Goal: Information Seeking & Learning: Learn about a topic

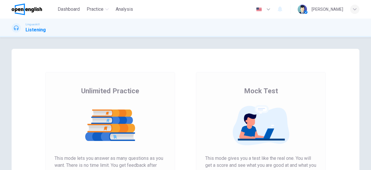
scroll to position [99, 0]
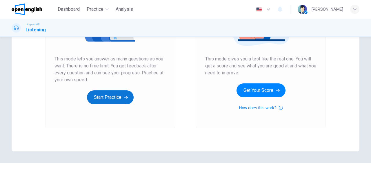
click at [110, 99] on button "Start Practice" at bounding box center [110, 97] width 47 height 14
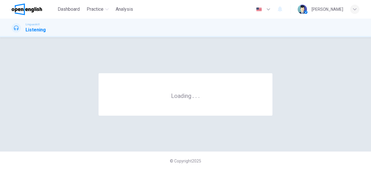
scroll to position [0, 0]
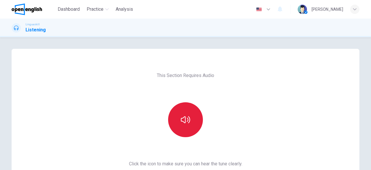
click at [183, 122] on icon "button" at bounding box center [185, 119] width 9 height 9
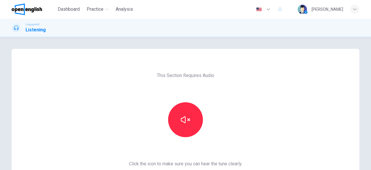
scroll to position [93, 0]
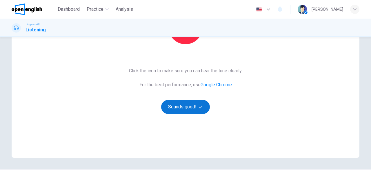
click at [188, 106] on button "Sounds good!" at bounding box center [185, 107] width 49 height 14
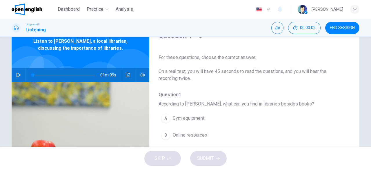
scroll to position [26, 0]
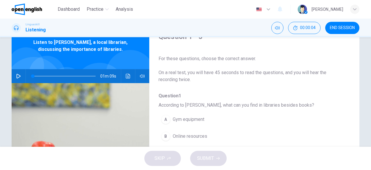
click at [17, 74] on icon "button" at bounding box center [19, 76] width 4 height 5
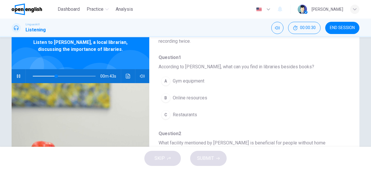
scroll to position [43, 0]
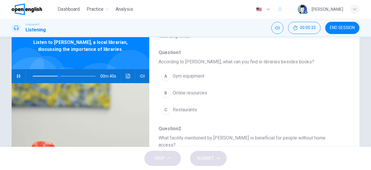
click at [168, 93] on div "B" at bounding box center [165, 92] width 9 height 9
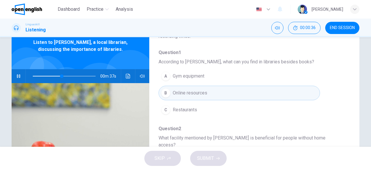
drag, startPoint x: 343, startPoint y: 86, endPoint x: 352, endPoint y: 103, distance: 19.7
click at [352, 103] on div "Question 1 - 5 For these questions, choose the correct answer. On a real test, …" at bounding box center [186, 124] width 348 height 202
drag, startPoint x: 346, startPoint y: 100, endPoint x: 352, endPoint y: 111, distance: 13.1
click at [352, 111] on div "Question 1 - 5 For these questions, choose the correct answer. On a real test, …" at bounding box center [186, 124] width 348 height 202
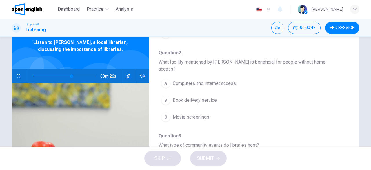
scroll to position [103, 0]
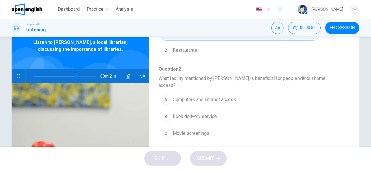
click at [18, 77] on icon "button" at bounding box center [18, 75] width 3 height 3
click at [30, 77] on div at bounding box center [63, 76] width 75 height 14
click at [34, 75] on span at bounding box center [64, 76] width 63 height 8
click at [19, 76] on icon "button" at bounding box center [19, 76] width 4 height 5
click at [220, 96] on span "Computers and internet access" at bounding box center [204, 99] width 63 height 7
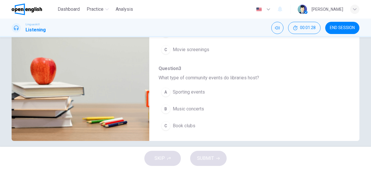
scroll to position [115, 0]
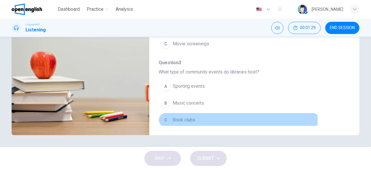
click at [187, 116] on span "Book clubs" at bounding box center [184, 119] width 23 height 7
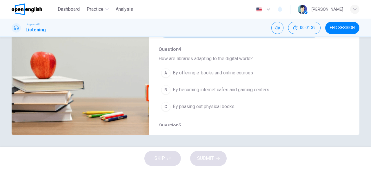
scroll to position [193, 0]
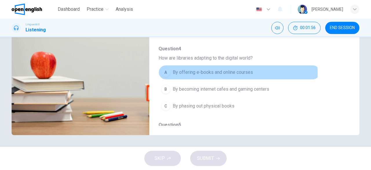
click at [215, 69] on span "By offering e-books and online courses" at bounding box center [213, 72] width 80 height 7
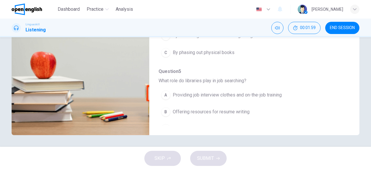
scroll to position [247, 0]
type input "*"
click at [250, 90] on span "Providing job interview clothes and on-the-job training" at bounding box center [227, 93] width 109 height 7
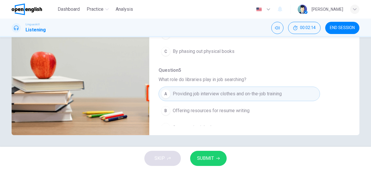
click at [221, 107] on span "Offering resources for resume writing" at bounding box center [211, 110] width 77 height 7
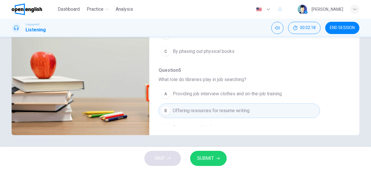
click at [207, 156] on span "SUBMIT" at bounding box center [205, 158] width 17 height 8
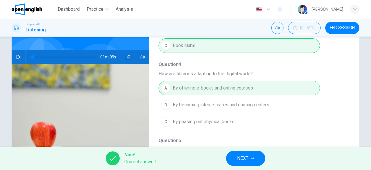
scroll to position [47, 0]
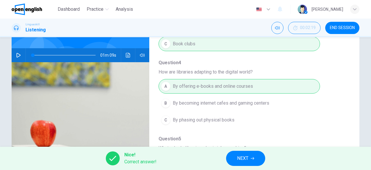
click at [249, 155] on button "NEXT" at bounding box center [245, 158] width 39 height 15
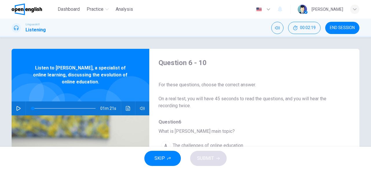
click at [18, 107] on icon "button" at bounding box center [18, 108] width 5 height 5
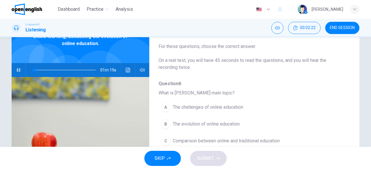
scroll to position [40, 0]
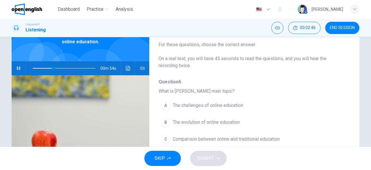
click at [211, 104] on span "The challenges of online education" at bounding box center [208, 105] width 70 height 7
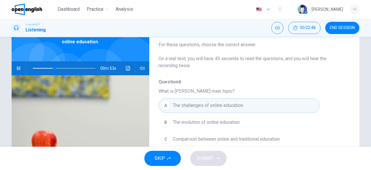
click at [222, 123] on span "The evolution of online education" at bounding box center [206, 122] width 67 height 7
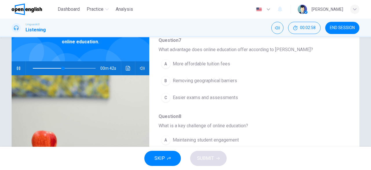
scroll to position [118, 0]
click at [209, 77] on span "Removing geographical barriers" at bounding box center [205, 80] width 64 height 7
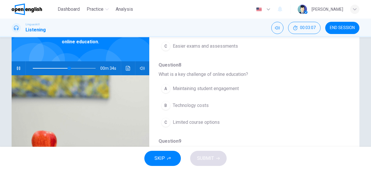
scroll to position [170, 0]
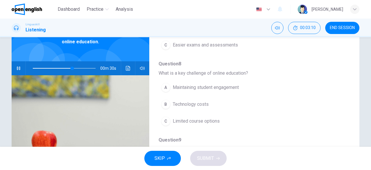
click at [204, 85] on span "Maintaining student engagement" at bounding box center [206, 87] width 66 height 7
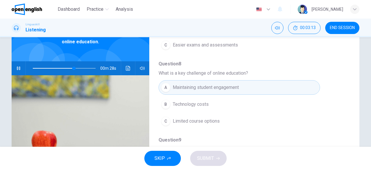
drag, startPoint x: 349, startPoint y: 102, endPoint x: 353, endPoint y: 121, distance: 19.5
click at [353, 121] on div "Question 6 - 10 For these questions, choose the correct answer. On a real test,…" at bounding box center [186, 110] width 348 height 202
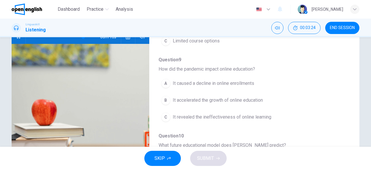
scroll to position [219, 0]
click at [350, 143] on div "Question 6 - 10 For these questions, choose the correct answer. On a real test,…" at bounding box center [186, 78] width 348 height 202
click at [213, 119] on button "C It revealed the ineffectiveness of online learning" at bounding box center [240, 116] width 162 height 15
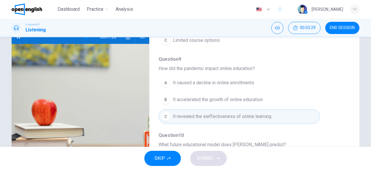
drag, startPoint x: 368, startPoint y: 111, endPoint x: 367, endPoint y: 125, distance: 14.5
click at [367, 125] on div "Question 6 - 10 For these questions, choose the correct answer. On a real test,…" at bounding box center [185, 91] width 371 height 109
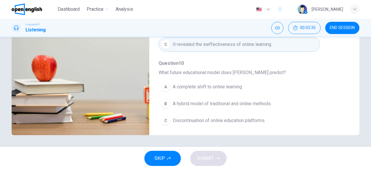
scroll to position [247, 0]
type input "*"
click at [187, 87] on span "A complete shift to online learning" at bounding box center [207, 86] width 69 height 7
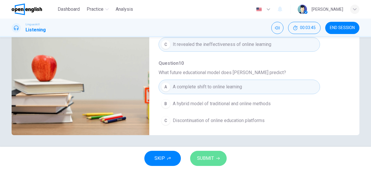
click at [209, 160] on span "SUBMIT" at bounding box center [205, 158] width 17 height 8
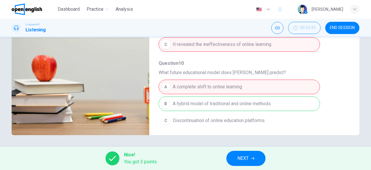
click at [242, 155] on span "NEXT" at bounding box center [243, 158] width 11 height 8
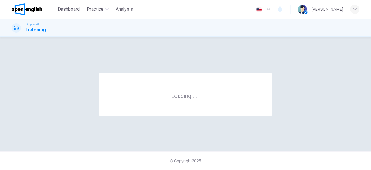
scroll to position [0, 0]
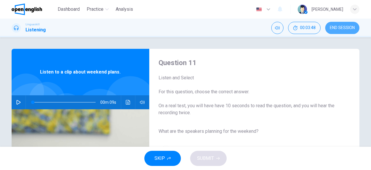
click at [335, 26] on span "END SESSION" at bounding box center [342, 28] width 25 height 5
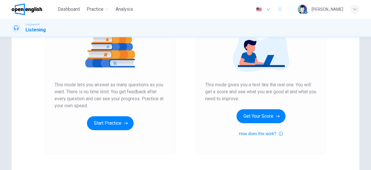
scroll to position [77, 0]
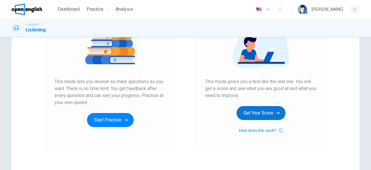
click at [268, 112] on button "Get Your Score" at bounding box center [261, 113] width 49 height 14
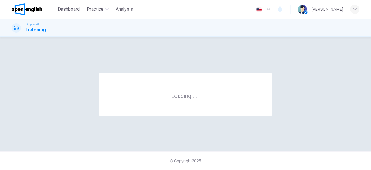
scroll to position [0, 0]
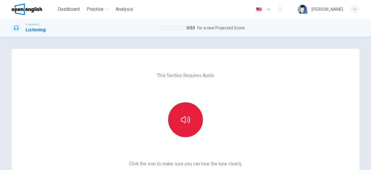
click at [197, 114] on button "button" at bounding box center [185, 119] width 35 height 35
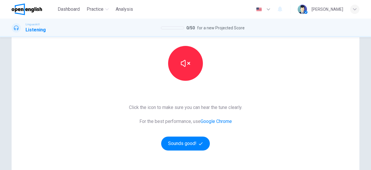
scroll to position [82, 0]
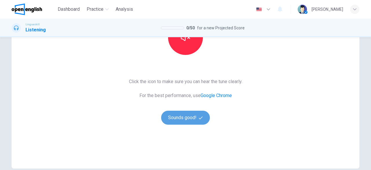
click at [187, 118] on button "Sounds good!" at bounding box center [185, 118] width 49 height 14
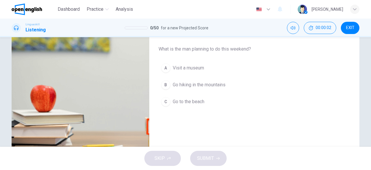
drag, startPoint x: 368, startPoint y: 101, endPoint x: 369, endPoint y: 98, distance: 3.8
click at [369, 98] on div "Question 1 Listen and Select For this question, choose the correct answer. On a…" at bounding box center [185, 91] width 371 height 109
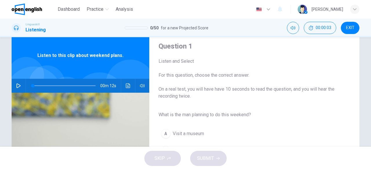
scroll to position [4, 0]
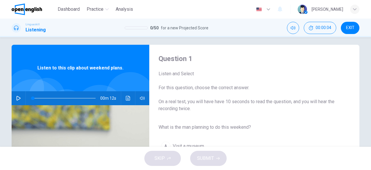
click at [16, 97] on icon "button" at bounding box center [18, 98] width 5 height 5
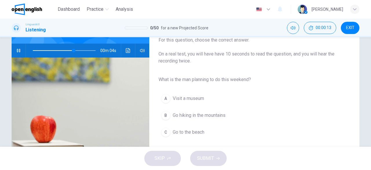
scroll to position [52, 0]
click at [194, 112] on span "Go hiking in the mountains" at bounding box center [199, 114] width 53 height 7
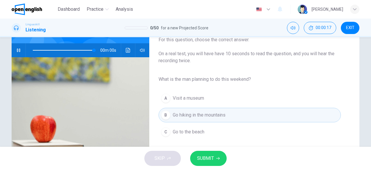
type input "*"
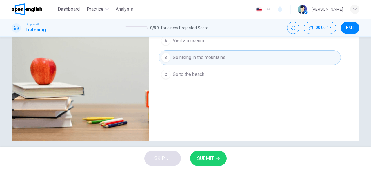
scroll to position [115, 0]
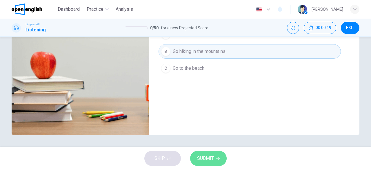
click at [207, 163] on button "SUBMIT" at bounding box center [208, 158] width 37 height 15
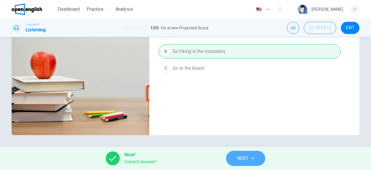
click at [248, 158] on span "NEXT" at bounding box center [242, 158] width 11 height 8
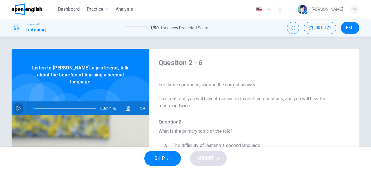
click at [14, 103] on button "button" at bounding box center [18, 108] width 9 height 14
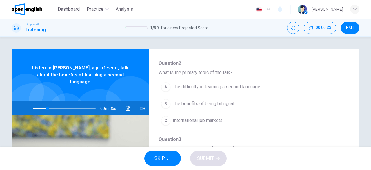
scroll to position [60, 0]
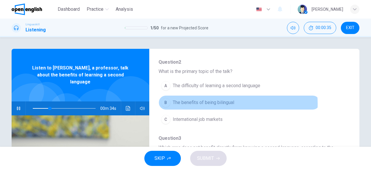
click at [223, 103] on span "The benefits of being bilingual" at bounding box center [204, 102] width 62 height 7
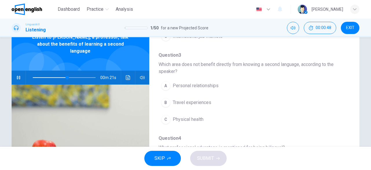
scroll to position [39, 0]
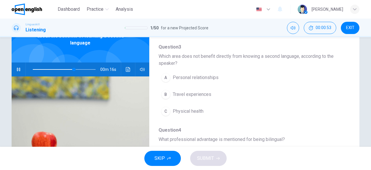
click at [204, 79] on span "Personal relationships" at bounding box center [196, 77] width 46 height 7
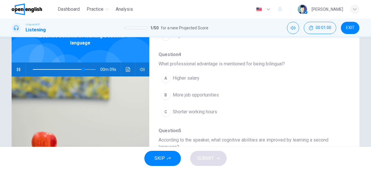
scroll to position [188, 0]
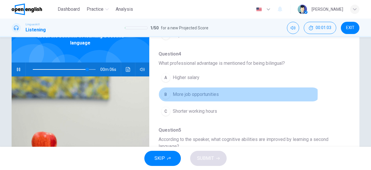
click at [207, 92] on span "More job opportunities" at bounding box center [196, 94] width 46 height 7
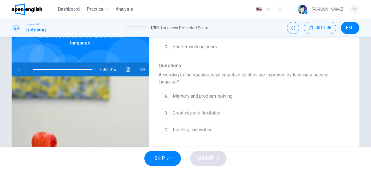
scroll to position [253, 0]
type input "*"
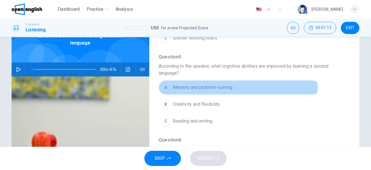
click at [200, 84] on span "Memory and problem-solving" at bounding box center [203, 87] width 60 height 7
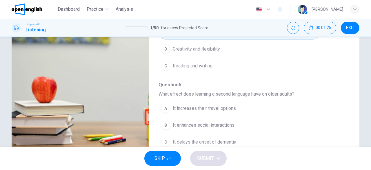
scroll to position [115, 0]
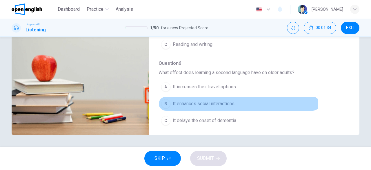
click at [224, 105] on button "B It enhances social interactions" at bounding box center [240, 103] width 162 height 15
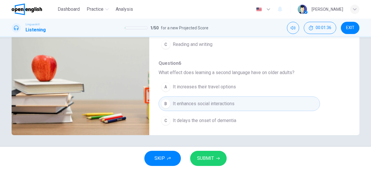
click at [229, 117] on span "It delays the onset of dementia" at bounding box center [205, 120] width 64 height 7
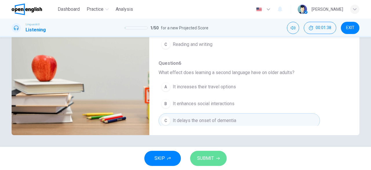
click at [215, 158] on button "SUBMIT" at bounding box center [208, 158] width 37 height 15
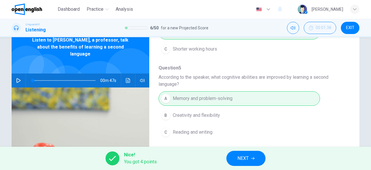
scroll to position [28, 0]
click at [254, 155] on button "NEXT" at bounding box center [246, 158] width 39 height 15
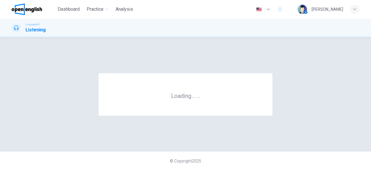
scroll to position [0, 0]
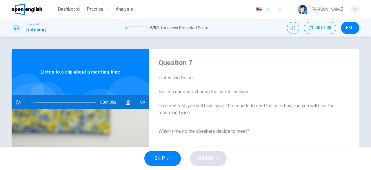
click at [17, 102] on icon "button" at bounding box center [18, 102] width 5 height 5
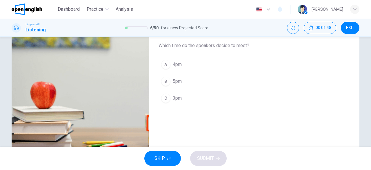
scroll to position [86, 0]
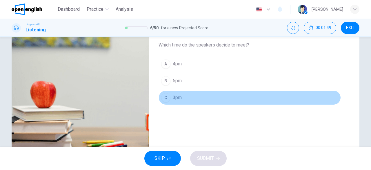
click at [180, 96] on span "3pm" at bounding box center [177, 97] width 9 height 7
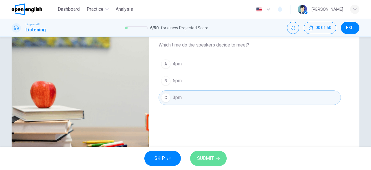
click at [211, 162] on span "SUBMIT" at bounding box center [205, 158] width 17 height 8
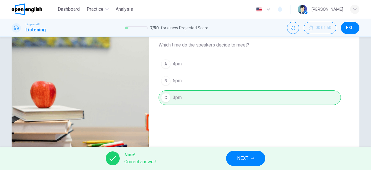
click at [247, 159] on span "NEXT" at bounding box center [242, 158] width 11 height 8
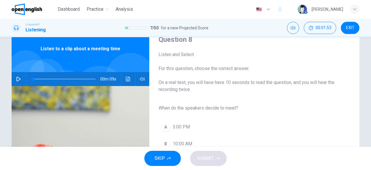
scroll to position [21, 0]
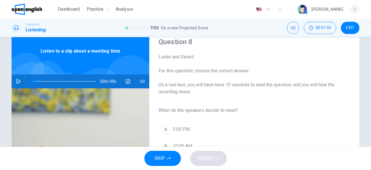
click at [19, 81] on icon "button" at bounding box center [19, 81] width 4 height 5
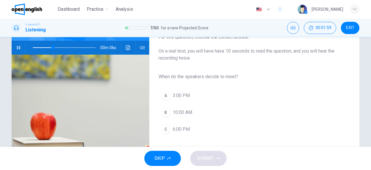
scroll to position [56, 0]
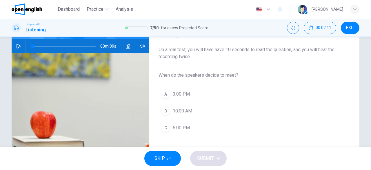
click at [18, 46] on icon "button" at bounding box center [18, 46] width 5 height 5
click at [12, 47] on div "00m 09s" at bounding box center [81, 46] width 138 height 14
click at [184, 95] on span "3:00 PM" at bounding box center [181, 94] width 17 height 7
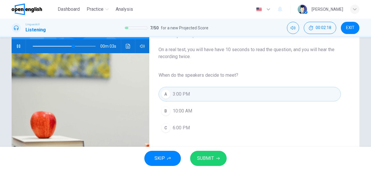
click at [215, 160] on button "SUBMIT" at bounding box center [208, 158] width 37 height 15
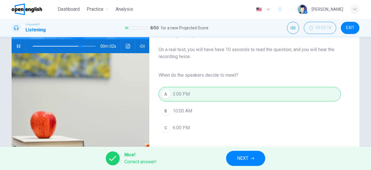
type input "**"
click at [244, 158] on span "NEXT" at bounding box center [242, 158] width 11 height 8
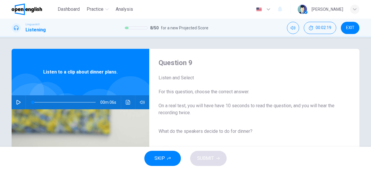
click at [18, 98] on button "button" at bounding box center [18, 102] width 9 height 14
type input "*"
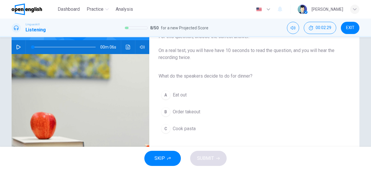
scroll to position [61, 0]
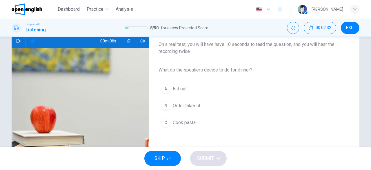
click at [182, 126] on button "C Cook pasta" at bounding box center [250, 122] width 182 height 15
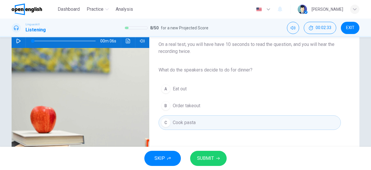
click at [214, 160] on span "SUBMIT" at bounding box center [205, 158] width 17 height 8
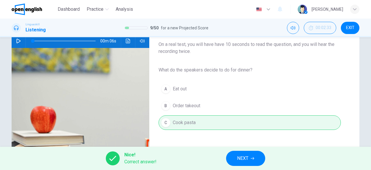
click at [246, 162] on span "NEXT" at bounding box center [242, 158] width 11 height 8
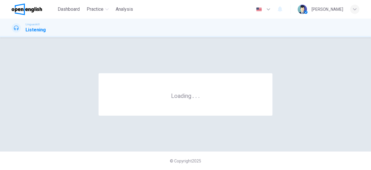
scroll to position [0, 0]
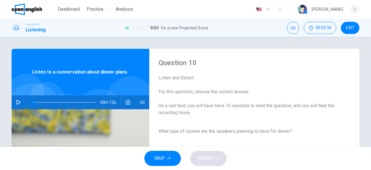
click at [18, 102] on icon "button" at bounding box center [18, 102] width 5 height 5
type input "*"
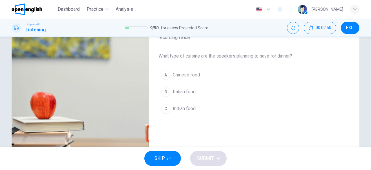
scroll to position [71, 0]
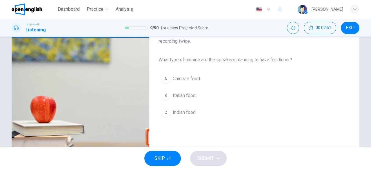
click at [196, 95] on button "B Italian food" at bounding box center [250, 95] width 182 height 15
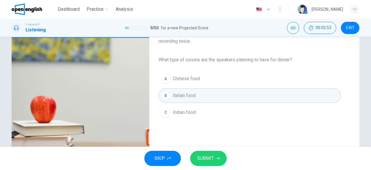
click at [208, 162] on span "SUBMIT" at bounding box center [205, 158] width 17 height 8
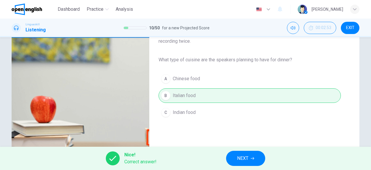
click at [258, 159] on button "NEXT" at bounding box center [245, 158] width 39 height 15
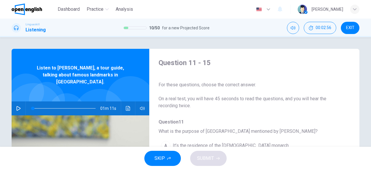
click at [23, 102] on div "01m 11s" at bounding box center [81, 108] width 138 height 14
click at [21, 101] on button "button" at bounding box center [18, 108] width 9 height 14
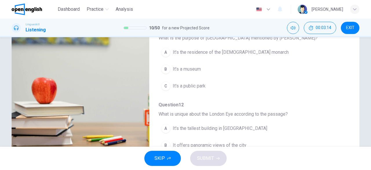
scroll to position [95, 0]
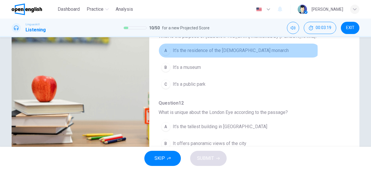
click at [236, 50] on span "It’s the residence of the British monarch" at bounding box center [231, 50] width 116 height 7
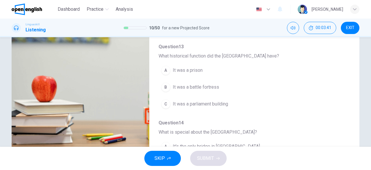
scroll to position [133, 0]
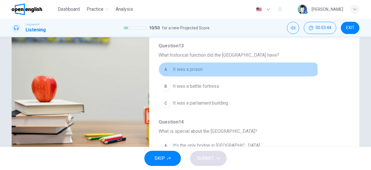
click at [186, 70] on span "It was a prison" at bounding box center [188, 69] width 30 height 7
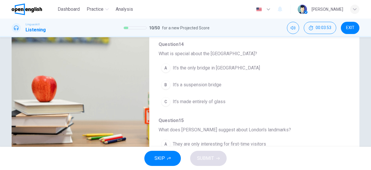
scroll to position [211, 0]
click at [205, 66] on span "It's the only bridge in London" at bounding box center [216, 67] width 87 height 7
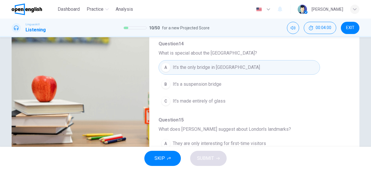
scroll to position [247, 0]
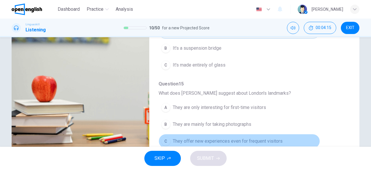
click at [249, 138] on span "They offer new experiences even for frequent visitors" at bounding box center [228, 141] width 110 height 7
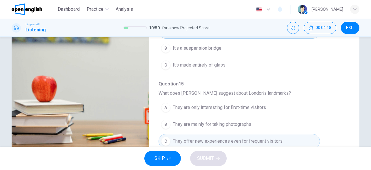
click at [232, 106] on span "They are only interesting for first-time visitors" at bounding box center [219, 107] width 93 height 7
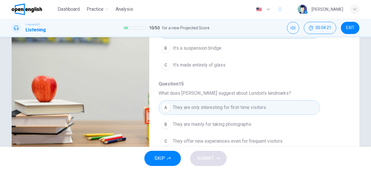
click at [235, 138] on span "They offer new experiences even for frequent visitors" at bounding box center [228, 141] width 110 height 7
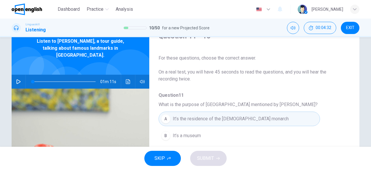
scroll to position [26, 0]
click at [19, 79] on icon "button" at bounding box center [18, 81] width 5 height 5
type input "*"
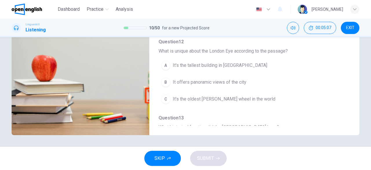
scroll to position [36, 0]
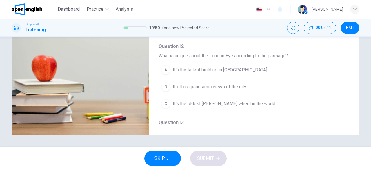
click at [196, 86] on span "It offers panoramic views of the city" at bounding box center [210, 86] width 74 height 7
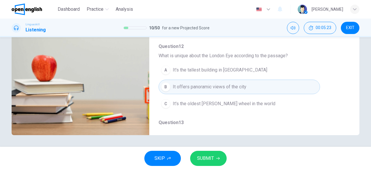
click at [210, 158] on span "SUBMIT" at bounding box center [205, 158] width 17 height 8
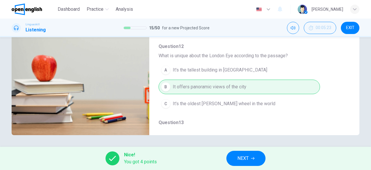
type input "**"
click at [243, 159] on span "NEXT" at bounding box center [243, 158] width 11 height 8
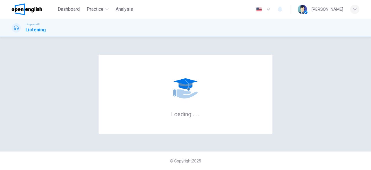
scroll to position [0, 0]
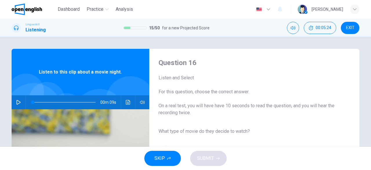
click at [16, 101] on icon "button" at bounding box center [18, 102] width 5 height 5
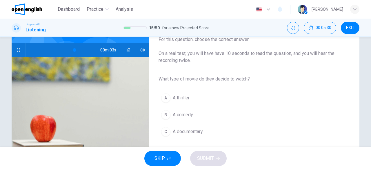
scroll to position [50, 0]
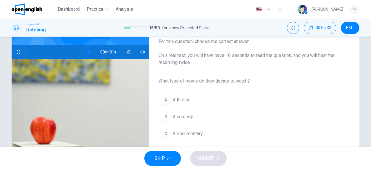
click at [180, 117] on span "A comedy" at bounding box center [183, 116] width 20 height 7
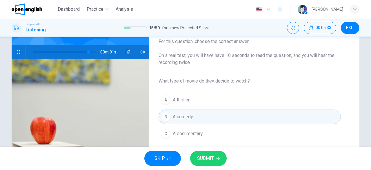
type input "*"
click at [206, 158] on span "SUBMIT" at bounding box center [205, 158] width 17 height 8
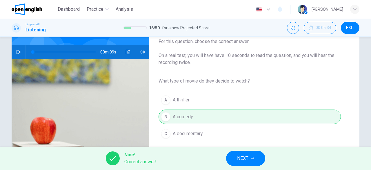
click at [250, 157] on button "NEXT" at bounding box center [245, 158] width 39 height 15
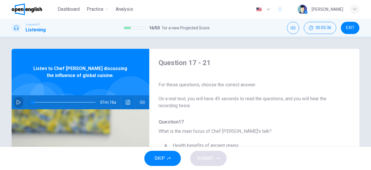
click at [17, 100] on icon "button" at bounding box center [19, 102] width 4 height 5
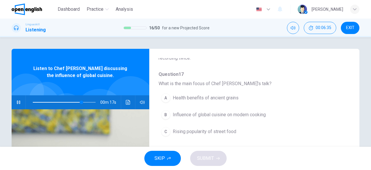
scroll to position [48, 0]
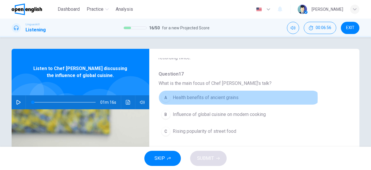
click at [228, 97] on span "Health benefits of ancient grains" at bounding box center [206, 97] width 66 height 7
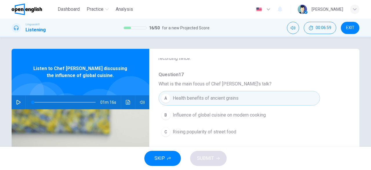
scroll to position [42, 0]
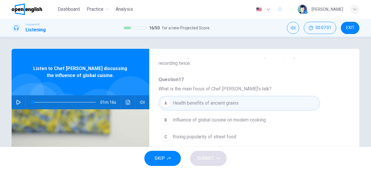
click at [17, 101] on icon "button" at bounding box center [19, 102] width 4 height 5
click at [230, 119] on span "Influence of global cuisine on modern cooking" at bounding box center [219, 119] width 93 height 7
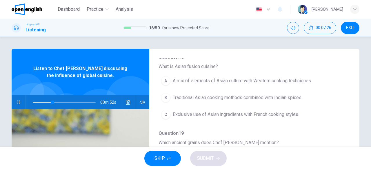
scroll to position [141, 0]
click at [264, 81] on span "A mix of elements of Asian culture with Western cooking techniques" at bounding box center [242, 80] width 138 height 7
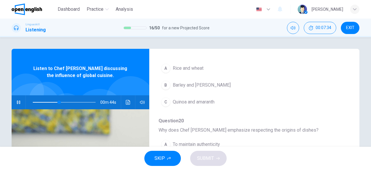
scroll to position [231, 0]
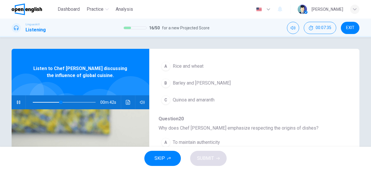
click at [184, 97] on span "Quinoa and amaranth" at bounding box center [194, 99] width 42 height 7
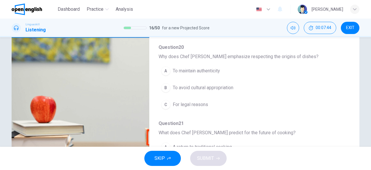
scroll to position [72, 0]
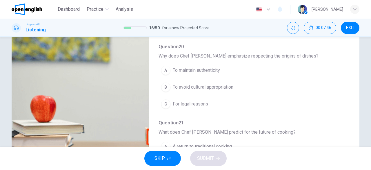
click at [205, 72] on button "A To maintain authenticity" at bounding box center [240, 70] width 162 height 15
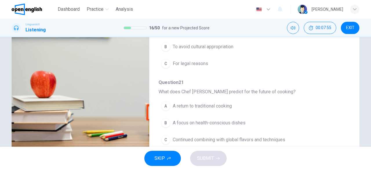
scroll to position [111, 0]
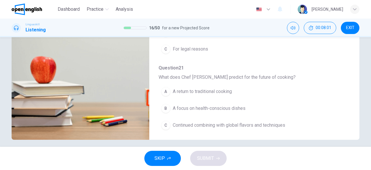
click at [207, 88] on span "A return to traditional cooking" at bounding box center [202, 91] width 59 height 7
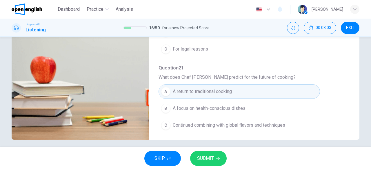
click at [210, 157] on span "SUBMIT" at bounding box center [205, 158] width 17 height 8
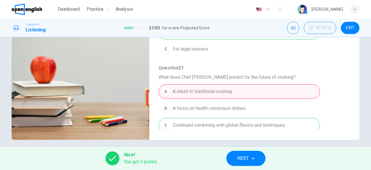
type input "**"
click at [243, 156] on span "NEXT" at bounding box center [243, 158] width 11 height 8
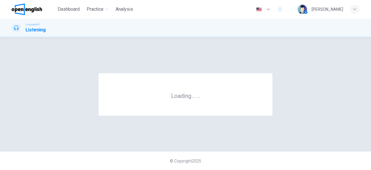
scroll to position [0, 0]
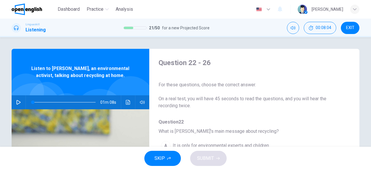
click at [16, 101] on icon "button" at bounding box center [18, 102] width 5 height 5
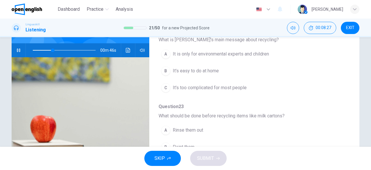
scroll to position [42, 0]
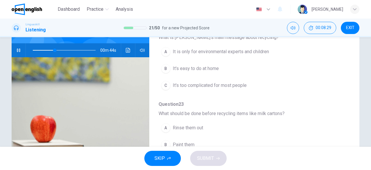
click at [181, 67] on span "It's easy to do at home" at bounding box center [196, 68] width 46 height 7
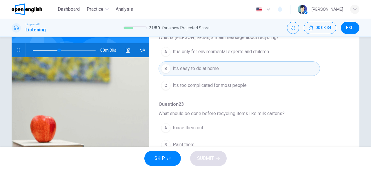
drag, startPoint x: 346, startPoint y: 93, endPoint x: 345, endPoint y: 100, distance: 7.3
click at [345, 100] on div "Question 22 - 26 For these questions, choose the correct answer. On a real test…" at bounding box center [249, 55] width 201 height 183
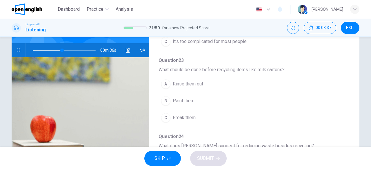
scroll to position [86, 0]
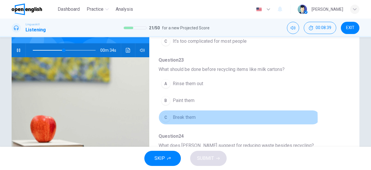
click at [180, 117] on span "Break them" at bounding box center [184, 117] width 23 height 7
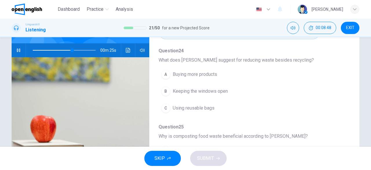
scroll to position [177, 0]
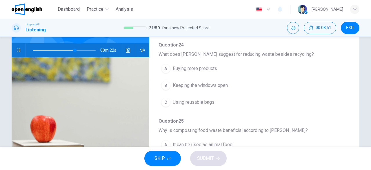
click at [17, 49] on icon "button" at bounding box center [18, 50] width 5 height 5
click at [19, 48] on icon "button" at bounding box center [18, 50] width 5 height 5
type input "*"
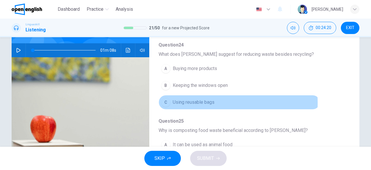
click at [191, 101] on span "Using reusable bags" at bounding box center [194, 102] width 42 height 7
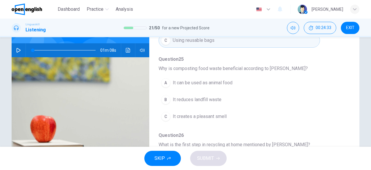
scroll to position [239, 0]
click at [209, 96] on span "It reduces landfill waste" at bounding box center [197, 99] width 49 height 7
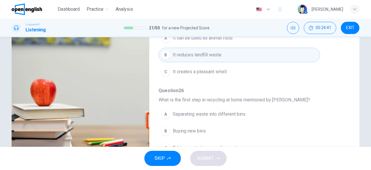
scroll to position [91, 0]
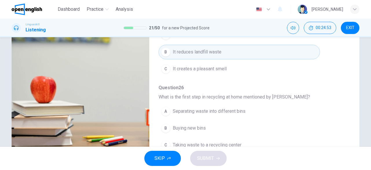
click at [225, 109] on span "Separating waste into different bins" at bounding box center [209, 111] width 73 height 7
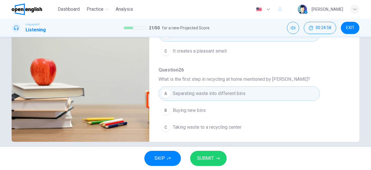
scroll to position [115, 0]
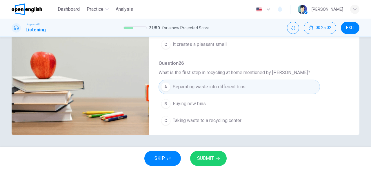
click at [206, 158] on span "SUBMIT" at bounding box center [205, 158] width 17 height 8
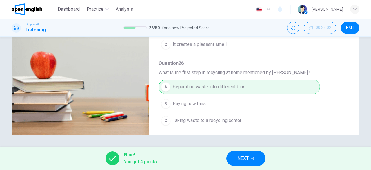
click at [246, 159] on span "NEXT" at bounding box center [243, 158] width 11 height 8
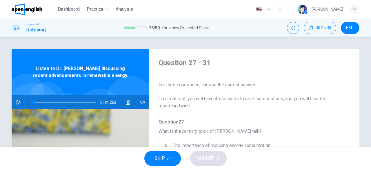
click at [19, 102] on icon "button" at bounding box center [19, 102] width 4 height 5
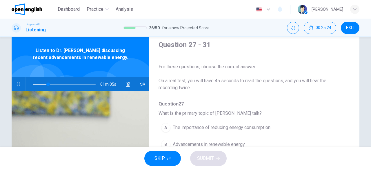
drag, startPoint x: 353, startPoint y: 100, endPoint x: 354, endPoint y: 112, distance: 12.2
click at [354, 112] on div "Question 27 - 31 For these questions, choose the correct answer. On a real test…" at bounding box center [186, 132] width 348 height 202
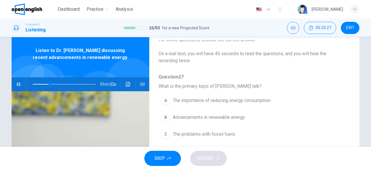
scroll to position [28, 0]
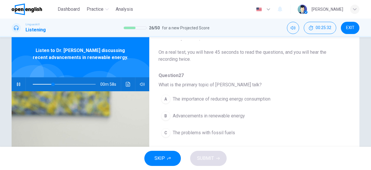
click at [35, 85] on span at bounding box center [64, 84] width 63 height 8
click at [194, 99] on span "The importance of reducing energy consumption" at bounding box center [222, 98] width 98 height 7
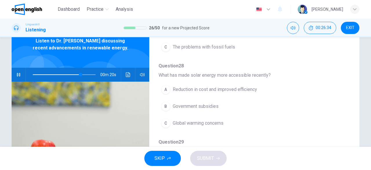
scroll to position [29, 0]
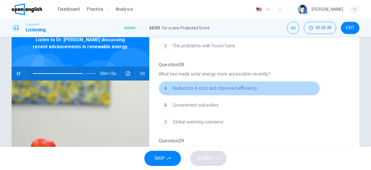
click at [242, 90] on span "Reduction in cost and improved efficiency" at bounding box center [215, 88] width 84 height 7
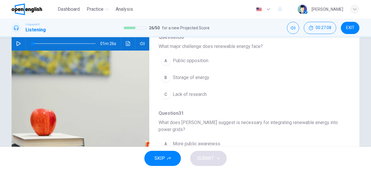
scroll to position [0, 0]
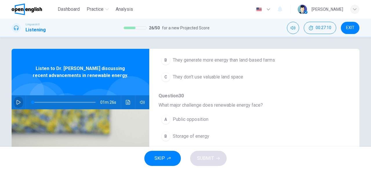
click at [16, 101] on icon "button" at bounding box center [18, 102] width 5 height 5
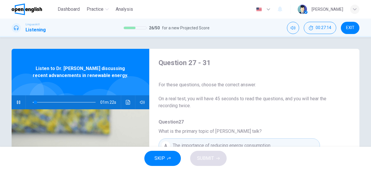
drag, startPoint x: 349, startPoint y: 76, endPoint x: 350, endPoint y: 88, distance: 12.8
click at [350, 88] on div "Question 27 - 31 For these questions, choose the correct answer. On a real test…" at bounding box center [186, 150] width 348 height 202
drag, startPoint x: 346, startPoint y: 80, endPoint x: 352, endPoint y: 94, distance: 14.8
click at [352, 94] on div "Question 27 - 31 For these questions, choose the correct answer. On a real test…" at bounding box center [186, 150] width 348 height 202
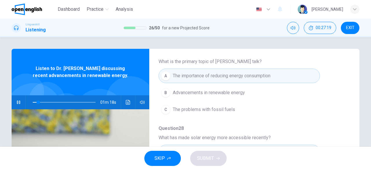
scroll to position [70, 0]
click at [217, 92] on span "Advancements in renewable energy" at bounding box center [209, 91] width 72 height 7
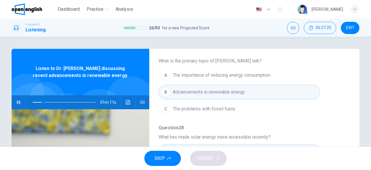
drag, startPoint x: 345, startPoint y: 96, endPoint x: 346, endPoint y: 102, distance: 6.1
click at [346, 102] on div "Question 27 - 31 For these questions, choose the correct answer. On a real test…" at bounding box center [249, 79] width 201 height 183
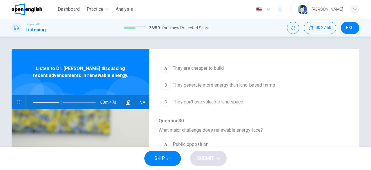
scroll to position [230, 0]
click at [220, 99] on span "They don't use valuable land space" at bounding box center [208, 101] width 70 height 7
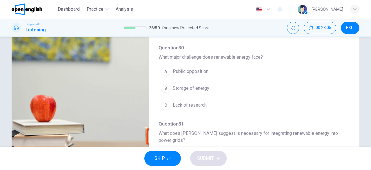
scroll to position [74, 0]
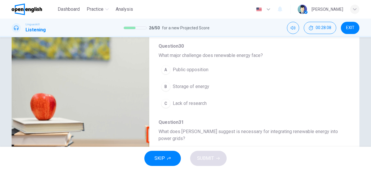
click at [193, 103] on span "Lack of research" at bounding box center [190, 103] width 34 height 7
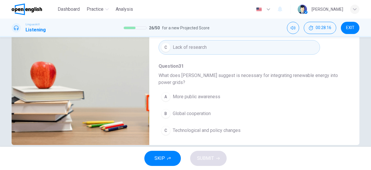
scroll to position [106, 0]
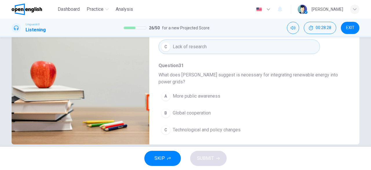
click at [213, 130] on span "Technological and policy changes" at bounding box center [207, 129] width 68 height 7
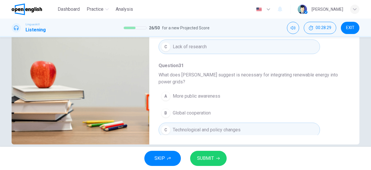
click at [212, 155] on span "SUBMIT" at bounding box center [205, 158] width 17 height 8
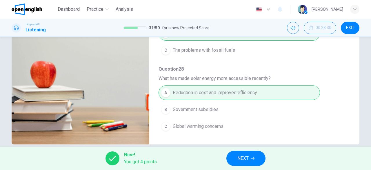
scroll to position [0, 0]
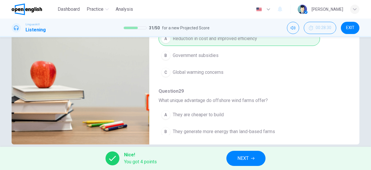
type input "*"
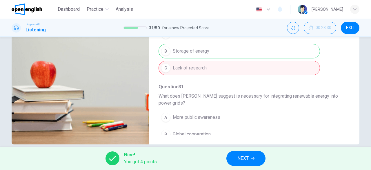
scroll to position [254, 0]
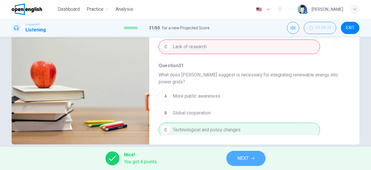
click at [245, 157] on span "NEXT" at bounding box center [243, 158] width 11 height 8
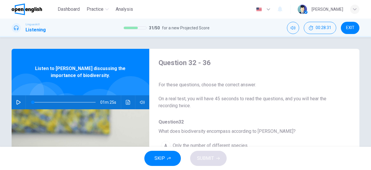
click at [15, 100] on button "button" at bounding box center [18, 102] width 9 height 14
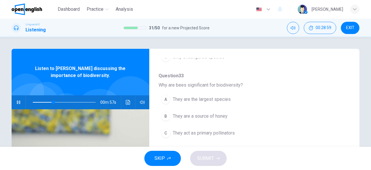
scroll to position [122, 0]
click at [35, 103] on span at bounding box center [64, 102] width 63 height 8
click at [35, 102] on span at bounding box center [36, 101] width 3 height 3
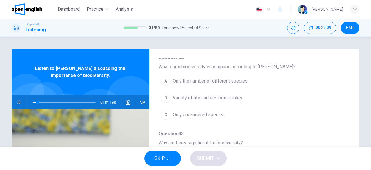
drag, startPoint x: 350, startPoint y: 92, endPoint x: 350, endPoint y: 72, distance: 19.7
click at [350, 72] on div "Question 32 - 36 For these questions, choose the correct answer. On a real test…" at bounding box center [186, 150] width 348 height 202
click at [217, 100] on span "Variety of life and ecological roles" at bounding box center [208, 97] width 70 height 7
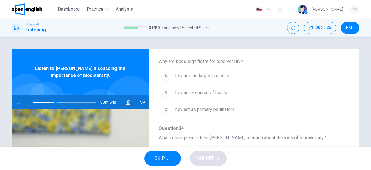
scroll to position [148, 0]
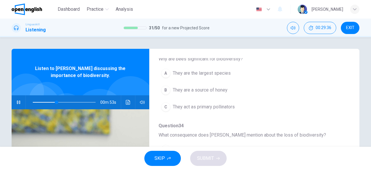
click at [216, 107] on span "They act as primary pollinators" at bounding box center [204, 106] width 62 height 7
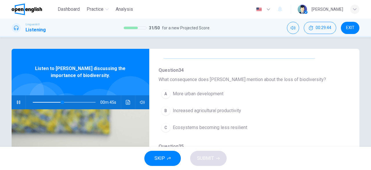
scroll to position [205, 0]
click at [235, 126] on span "Ecosystems becoming less resilient" at bounding box center [210, 126] width 75 height 7
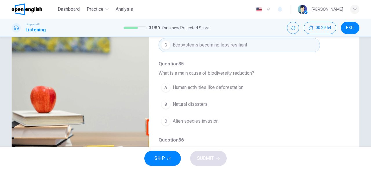
scroll to position [82, 0]
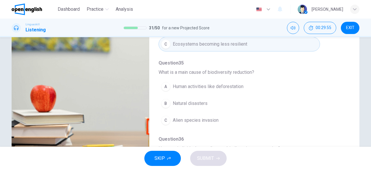
click at [214, 83] on span "Human activities like deforestation" at bounding box center [208, 86] width 71 height 7
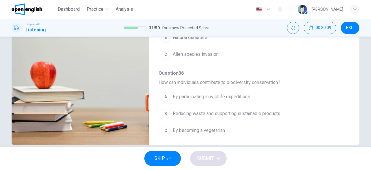
scroll to position [115, 0]
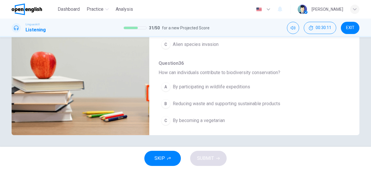
click at [228, 83] on span "By participating in wildlife expeditions" at bounding box center [211, 86] width 77 height 7
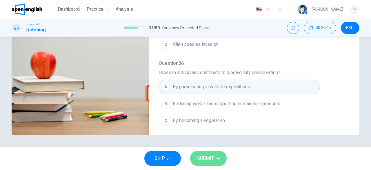
click at [211, 160] on span "SUBMIT" at bounding box center [205, 158] width 17 height 8
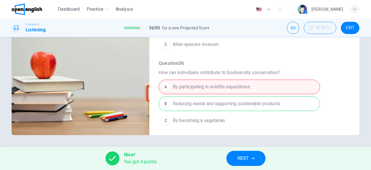
drag, startPoint x: 346, startPoint y: 100, endPoint x: 350, endPoint y: 77, distance: 23.0
click at [350, 77] on div "Question 32 - 36 For these questions, choose the correct answer. On a real test…" at bounding box center [186, 34] width 348 height 202
drag, startPoint x: 350, startPoint y: 77, endPoint x: 352, endPoint y: 64, distance: 13.0
click at [352, 64] on div "Question 32 - 36 For these questions, choose the correct answer. On a real test…" at bounding box center [186, 34] width 348 height 202
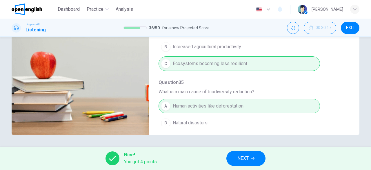
scroll to position [247, 0]
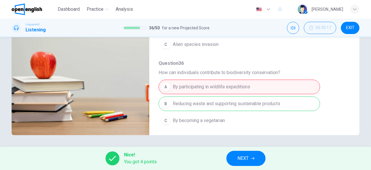
type input "*"
click at [241, 161] on span "NEXT" at bounding box center [243, 158] width 11 height 8
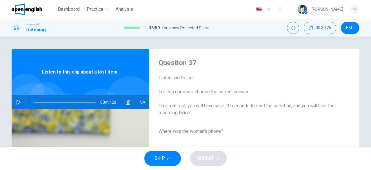
click at [16, 101] on icon "button" at bounding box center [18, 102] width 5 height 5
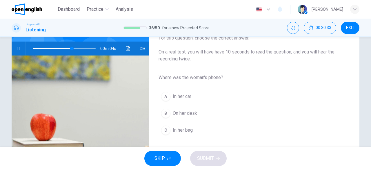
scroll to position [54, 0]
click at [181, 128] on span "In her bag" at bounding box center [183, 129] width 20 height 7
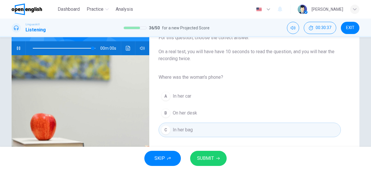
type input "*"
click at [211, 159] on span "SUBMIT" at bounding box center [205, 158] width 17 height 8
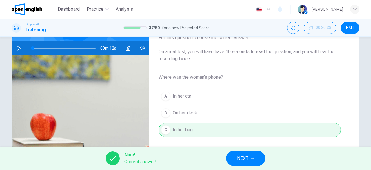
click at [245, 159] on span "NEXT" at bounding box center [242, 158] width 11 height 8
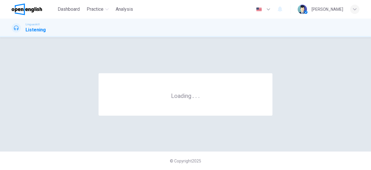
scroll to position [0, 0]
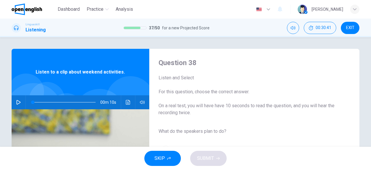
click at [17, 100] on icon "button" at bounding box center [18, 102] width 5 height 5
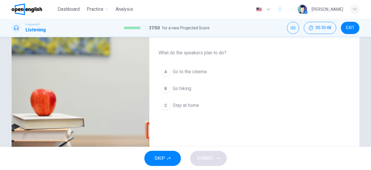
scroll to position [79, 0]
click at [184, 89] on span "Go hiking" at bounding box center [182, 88] width 19 height 7
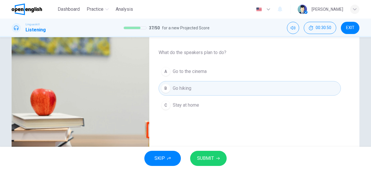
click at [209, 158] on span "SUBMIT" at bounding box center [205, 158] width 17 height 8
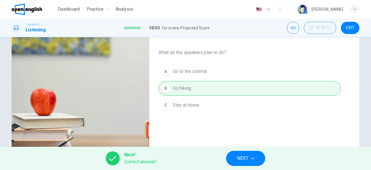
type input "*"
click at [241, 158] on span "NEXT" at bounding box center [242, 158] width 11 height 8
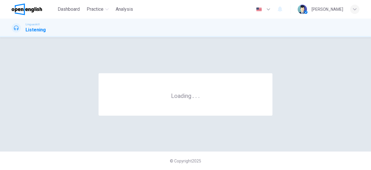
scroll to position [0, 0]
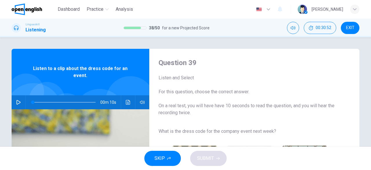
click at [17, 100] on icon "button" at bounding box center [19, 102] width 4 height 5
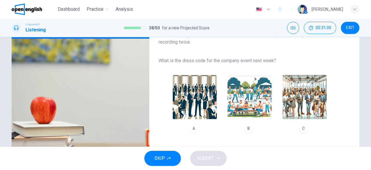
scroll to position [72, 0]
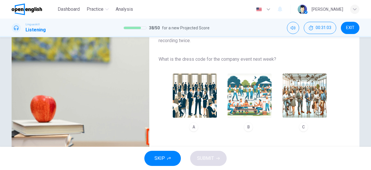
type input "*"
click at [197, 106] on img "button" at bounding box center [195, 95] width 44 height 44
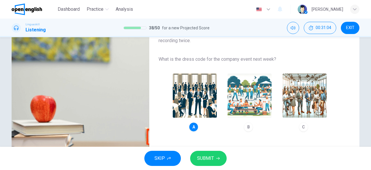
click at [206, 161] on span "SUBMIT" at bounding box center [205, 158] width 17 height 8
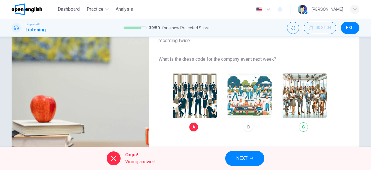
click at [245, 160] on span "NEXT" at bounding box center [241, 158] width 11 height 8
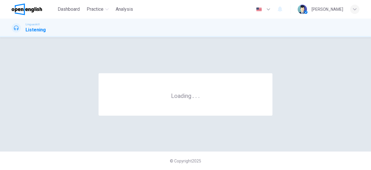
scroll to position [0, 0]
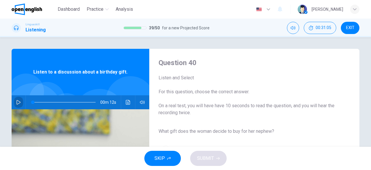
click at [17, 102] on icon "button" at bounding box center [18, 102] width 5 height 5
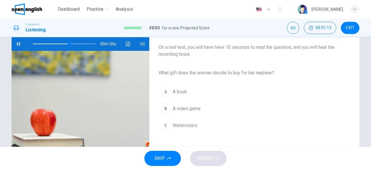
scroll to position [47, 0]
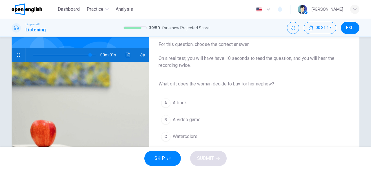
type input "*"
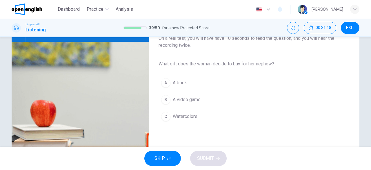
scroll to position [68, 0]
click at [181, 115] on span "Watercolors" at bounding box center [185, 116] width 25 height 7
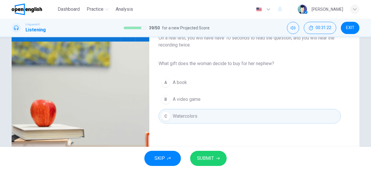
click at [203, 160] on span "SUBMIT" at bounding box center [205, 158] width 17 height 8
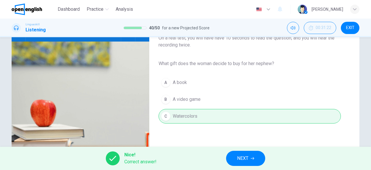
click at [252, 161] on button "NEXT" at bounding box center [245, 158] width 39 height 15
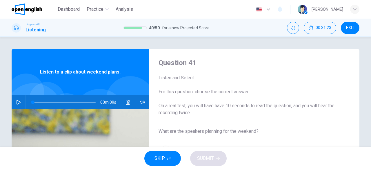
click at [14, 101] on button "button" at bounding box center [18, 102] width 9 height 14
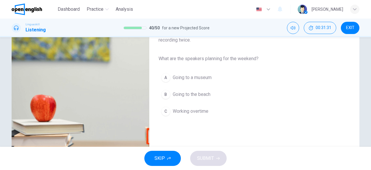
scroll to position [74, 0]
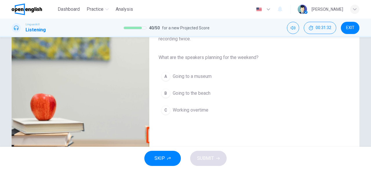
type input "*"
click at [201, 88] on button "B Going to the beach" at bounding box center [250, 93] width 182 height 15
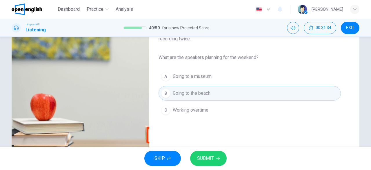
click at [207, 155] on span "SUBMIT" at bounding box center [205, 158] width 17 height 8
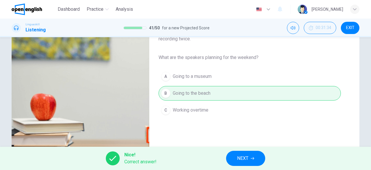
click at [251, 156] on button "NEXT" at bounding box center [245, 158] width 39 height 15
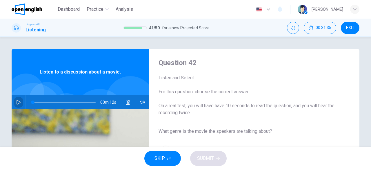
click at [17, 102] on icon "button" at bounding box center [18, 102] width 5 height 5
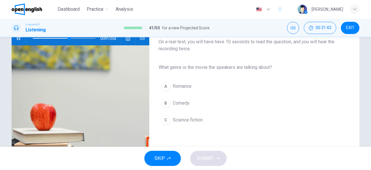
scroll to position [64, 0]
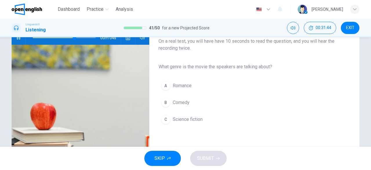
click at [194, 119] on span "Science fiction" at bounding box center [188, 119] width 30 height 7
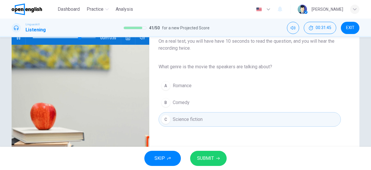
click at [213, 161] on span "SUBMIT" at bounding box center [205, 158] width 17 height 8
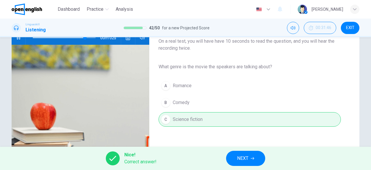
type input "**"
click at [245, 158] on span "NEXT" at bounding box center [242, 158] width 11 height 8
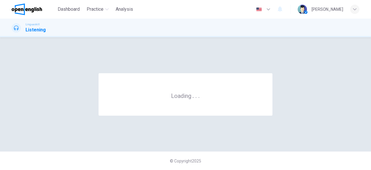
scroll to position [0, 0]
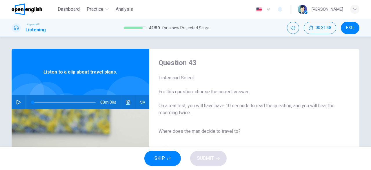
click at [17, 102] on icon "button" at bounding box center [18, 102] width 5 height 5
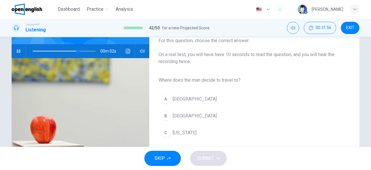
scroll to position [52, 0]
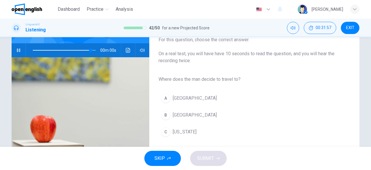
type input "*"
click at [179, 115] on span "Rome" at bounding box center [195, 114] width 44 height 7
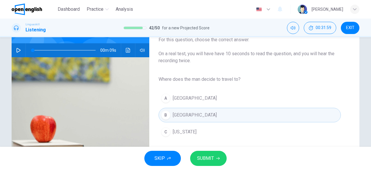
click at [210, 160] on span "SUBMIT" at bounding box center [205, 158] width 17 height 8
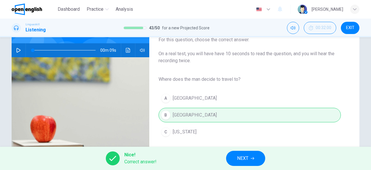
click at [245, 158] on span "NEXT" at bounding box center [242, 158] width 11 height 8
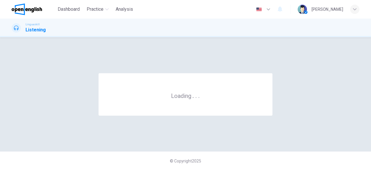
scroll to position [0, 0]
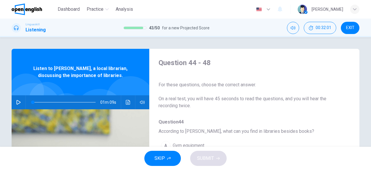
click at [19, 102] on button "button" at bounding box center [18, 102] width 9 height 14
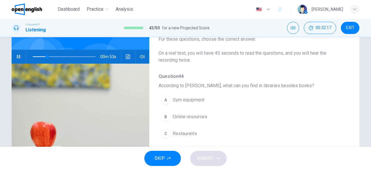
scroll to position [47, 0]
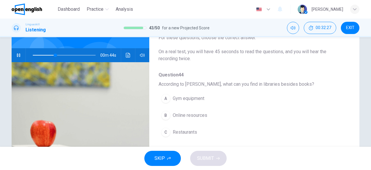
click at [178, 115] on span "Online resources" at bounding box center [190, 115] width 35 height 7
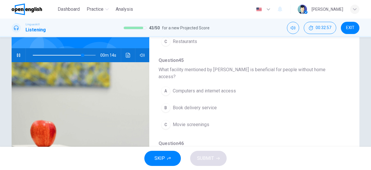
scroll to position [91, 0]
click at [224, 86] on span "Computers and internet access" at bounding box center [204, 89] width 63 height 7
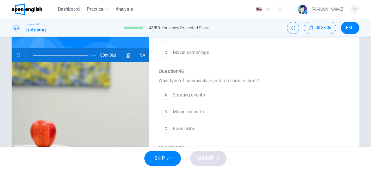
scroll to position [165, 0]
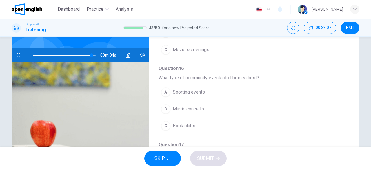
click at [356, 124] on div "Question 44 - 48 For these questions, choose the correct answer. On a real test…" at bounding box center [186, 103] width 348 height 202
click at [190, 122] on span "Book clubs" at bounding box center [184, 125] width 23 height 7
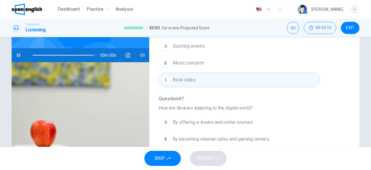
scroll to position [247, 0]
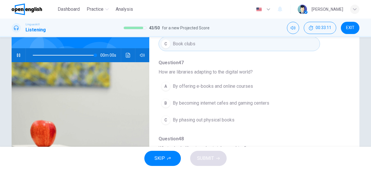
type input "*"
click at [211, 83] on span "By offering e-books and online courses" at bounding box center [213, 86] width 80 height 7
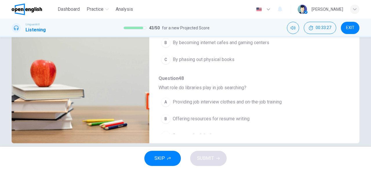
scroll to position [115, 0]
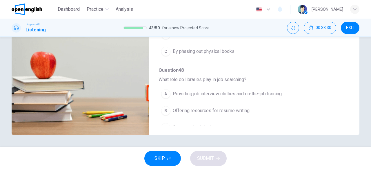
click at [227, 90] on span "Providing job interview clothes and on-the-job training" at bounding box center [227, 93] width 109 height 7
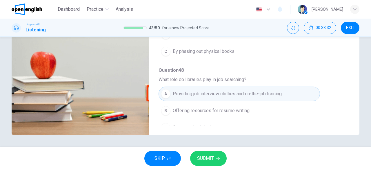
click at [209, 160] on span "SUBMIT" at bounding box center [205, 158] width 17 height 8
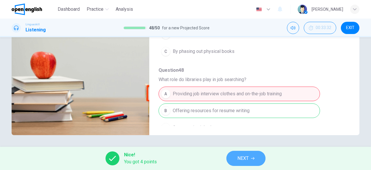
click at [242, 159] on span "NEXT" at bounding box center [243, 158] width 11 height 8
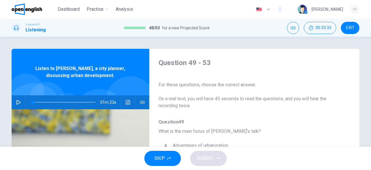
click at [14, 102] on button "button" at bounding box center [18, 102] width 9 height 14
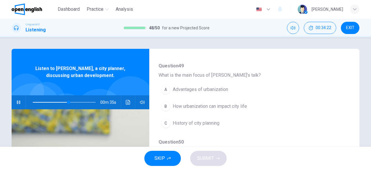
scroll to position [58, 0]
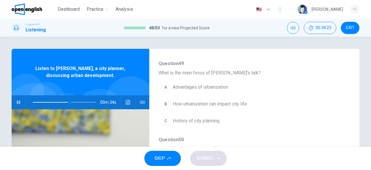
click at [213, 85] on span "Advantages of urbanization" at bounding box center [200, 87] width 55 height 7
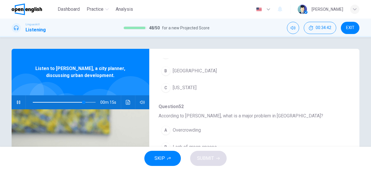
scroll to position [247, 0]
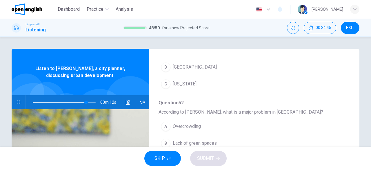
click at [37, 101] on span at bounding box center [64, 102] width 63 height 8
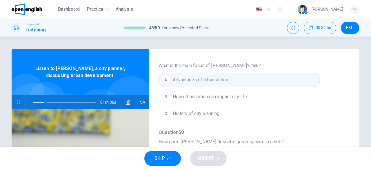
scroll to position [66, 0]
click at [242, 95] on span "How urbanization can impact city life" at bounding box center [210, 96] width 74 height 7
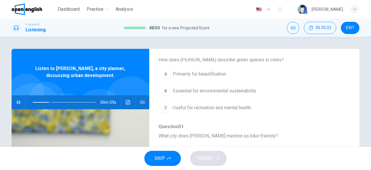
scroll to position [148, 0]
click at [198, 108] on span "Useful for recreation and mental health" at bounding box center [212, 107] width 78 height 7
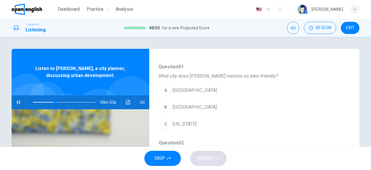
scroll to position [213, 0]
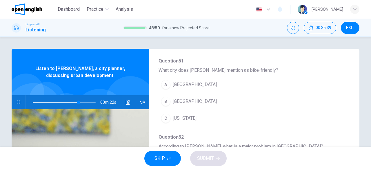
click at [186, 84] on span "Los Angeles" at bounding box center [195, 84] width 44 height 7
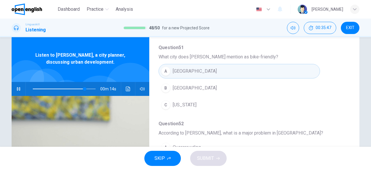
scroll to position [14, 0]
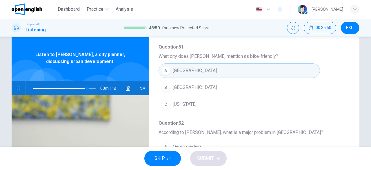
click at [185, 89] on span "Copenhagen" at bounding box center [195, 87] width 44 height 7
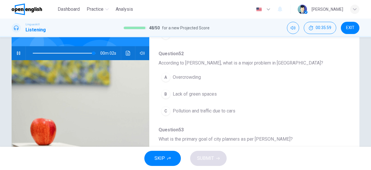
scroll to position [49, 0]
type input "*"
click at [195, 109] on span "Pollution and traffic due to cars" at bounding box center [204, 110] width 63 height 7
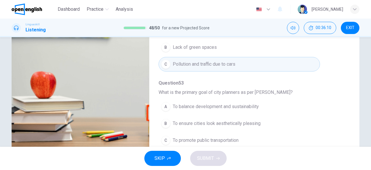
scroll to position [115, 0]
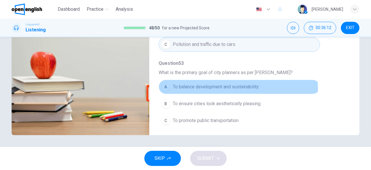
click at [225, 86] on span "To balance development and sustainability" at bounding box center [216, 86] width 86 height 7
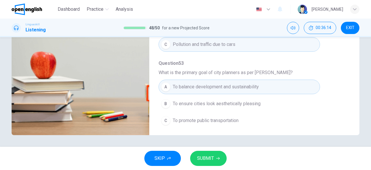
click at [214, 159] on button "SUBMIT" at bounding box center [208, 158] width 37 height 15
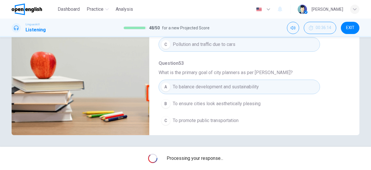
scroll to position [0, 0]
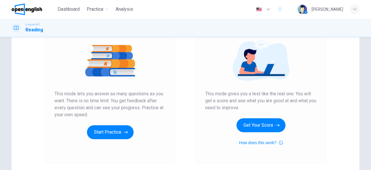
scroll to position [70, 0]
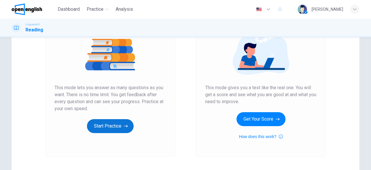
click at [102, 128] on button "Start Practice" at bounding box center [110, 126] width 47 height 14
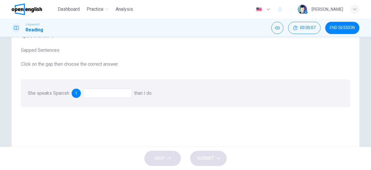
scroll to position [34, 0]
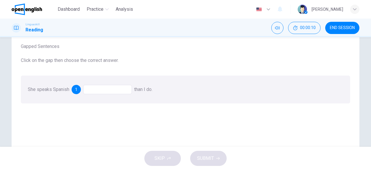
click at [117, 91] on div at bounding box center [107, 89] width 49 height 9
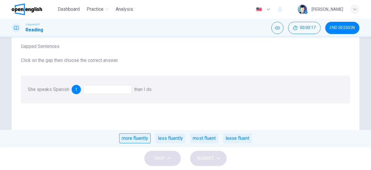
click at [144, 138] on div "more fluently" at bounding box center [135, 138] width 32 height 10
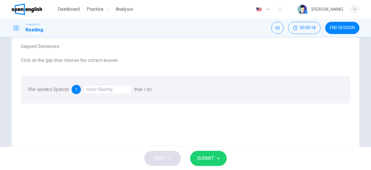
click at [202, 157] on span "SUBMIT" at bounding box center [205, 158] width 17 height 8
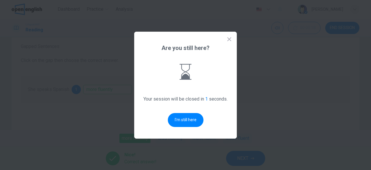
scroll to position [0, 0]
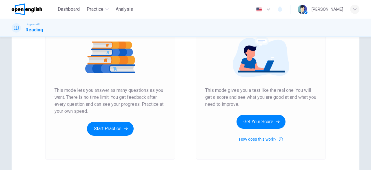
scroll to position [68, 0]
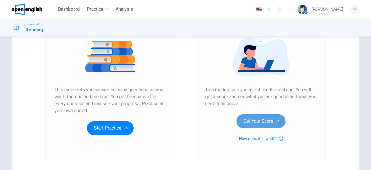
click at [254, 125] on button "Get Your Score" at bounding box center [261, 121] width 49 height 14
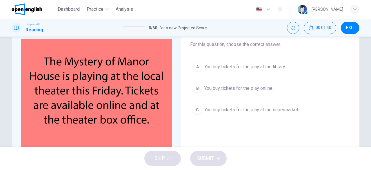
scroll to position [36, 0]
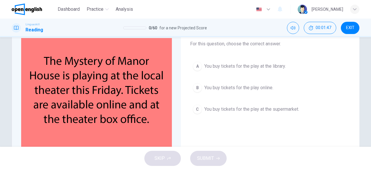
click at [197, 107] on div "C" at bounding box center [197, 108] width 9 height 9
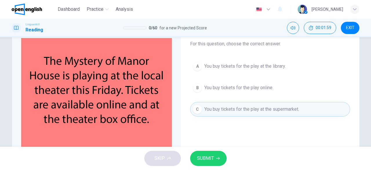
click at [353, 28] on span "EXIT" at bounding box center [350, 28] width 8 height 5
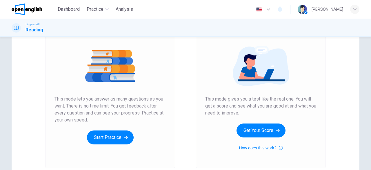
scroll to position [63, 0]
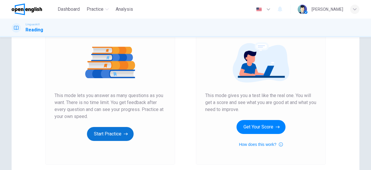
click at [110, 132] on button "Start Practice" at bounding box center [110, 134] width 47 height 14
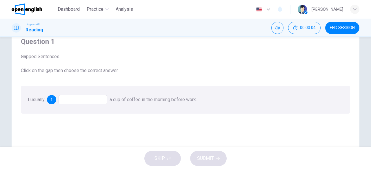
scroll to position [24, 0]
click at [76, 100] on div at bounding box center [83, 99] width 49 height 9
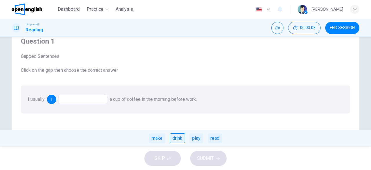
click at [183, 139] on div "drink" at bounding box center [177, 138] width 15 height 10
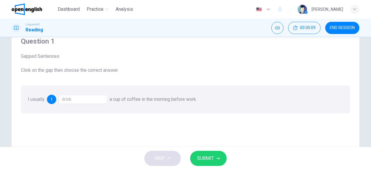
click at [205, 159] on span "SUBMIT" at bounding box center [205, 158] width 17 height 8
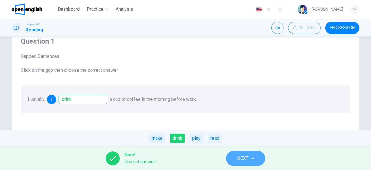
click at [248, 160] on span "NEXT" at bounding box center [242, 158] width 11 height 8
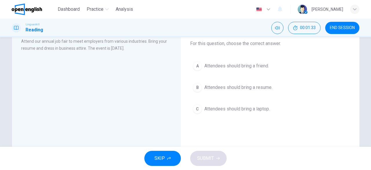
scroll to position [36, 0]
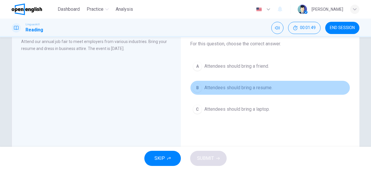
click at [249, 86] on span "Attendees should bring a resume." at bounding box center [239, 87] width 68 height 7
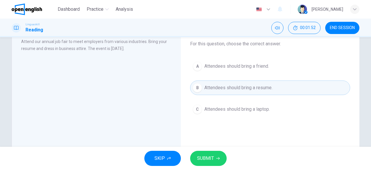
click at [209, 156] on span "SUBMIT" at bounding box center [205, 158] width 17 height 8
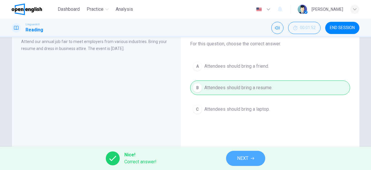
click at [240, 158] on span "NEXT" at bounding box center [242, 158] width 11 height 8
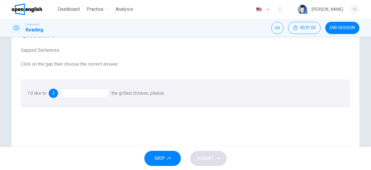
scroll to position [30, 0]
click at [91, 93] on div at bounding box center [84, 92] width 49 height 9
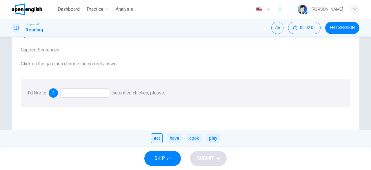
click at [160, 138] on div "eat" at bounding box center [157, 138] width 12 height 10
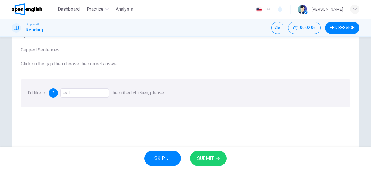
click at [209, 159] on span "SUBMIT" at bounding box center [205, 158] width 17 height 8
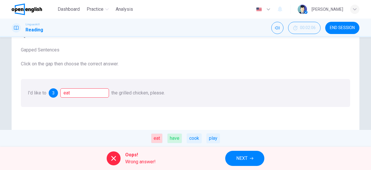
click at [196, 139] on div "cook" at bounding box center [194, 138] width 15 height 10
click at [113, 160] on icon at bounding box center [113, 158] width 7 height 7
click at [195, 137] on div "cook" at bounding box center [194, 138] width 15 height 10
click at [245, 160] on span "NEXT" at bounding box center [241, 158] width 11 height 8
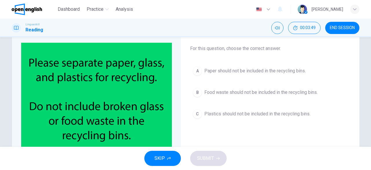
scroll to position [30, 0]
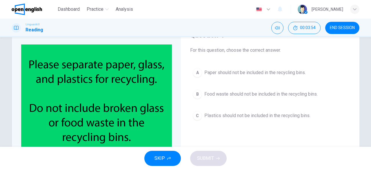
click at [196, 92] on div "B" at bounding box center [197, 93] width 9 height 9
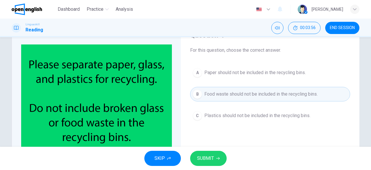
click at [216, 158] on icon "button" at bounding box center [217, 158] width 3 height 3
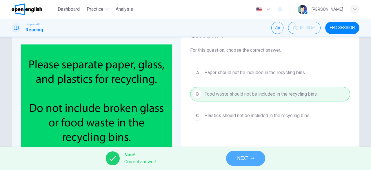
click at [248, 156] on span "NEXT" at bounding box center [242, 158] width 11 height 8
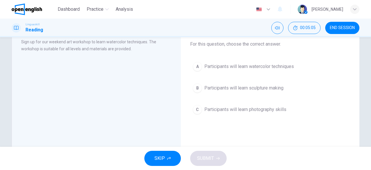
scroll to position [38, 0]
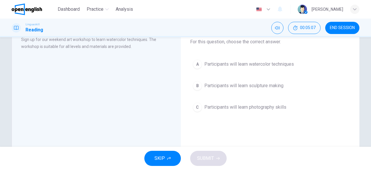
click at [232, 64] on span "Participants will learn watercolor techniques" at bounding box center [250, 64] width 90 height 7
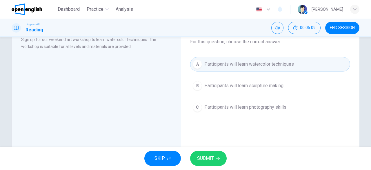
click at [212, 155] on span "SUBMIT" at bounding box center [205, 158] width 17 height 8
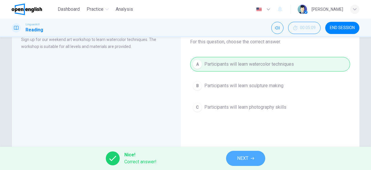
click at [234, 158] on button "NEXT" at bounding box center [245, 158] width 39 height 15
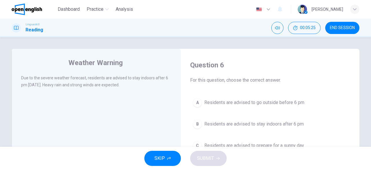
click at [280, 102] on span "Residents are advised to go outside before 6 pm" at bounding box center [255, 102] width 100 height 7
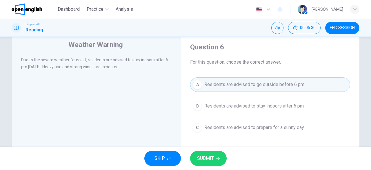
scroll to position [23, 0]
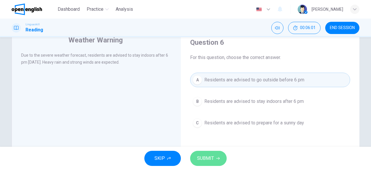
click at [211, 156] on span "SUBMIT" at bounding box center [205, 158] width 17 height 8
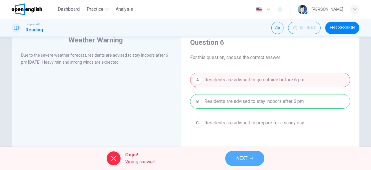
click at [241, 160] on span "NEXT" at bounding box center [241, 158] width 11 height 8
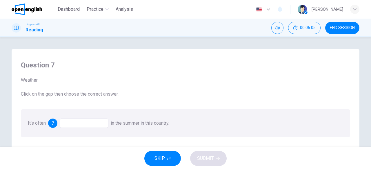
click at [343, 27] on span "END SESSION" at bounding box center [342, 28] width 25 height 5
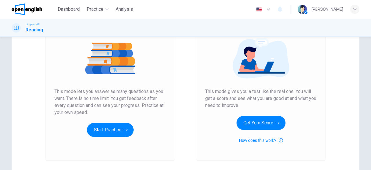
scroll to position [80, 0]
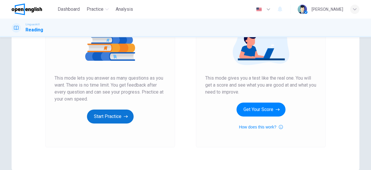
click at [117, 119] on button "Start Practice" at bounding box center [110, 116] width 47 height 14
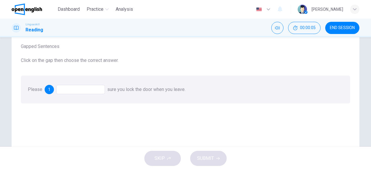
scroll to position [34, 0]
click at [80, 84] on div at bounding box center [80, 88] width 49 height 9
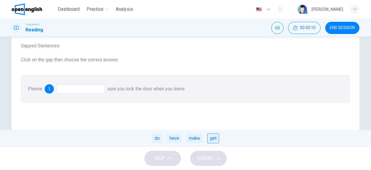
click at [214, 138] on div "get" at bounding box center [213, 138] width 12 height 10
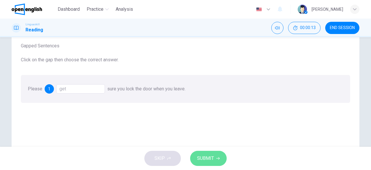
click at [207, 160] on span "SUBMIT" at bounding box center [205, 158] width 17 height 8
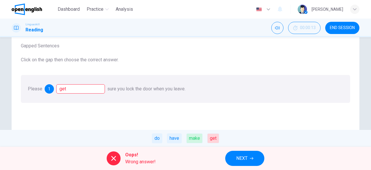
click at [247, 158] on span "NEXT" at bounding box center [241, 158] width 11 height 8
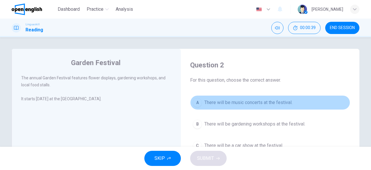
click at [282, 102] on span "There will be music concerts at the festival." at bounding box center [249, 102] width 88 height 7
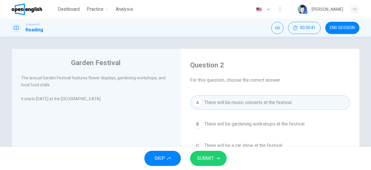
click at [211, 160] on span "SUBMIT" at bounding box center [205, 158] width 17 height 8
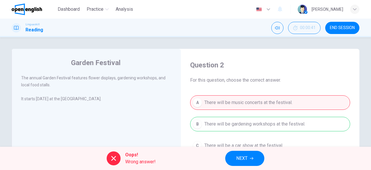
click at [248, 162] on button "NEXT" at bounding box center [244, 158] width 39 height 15
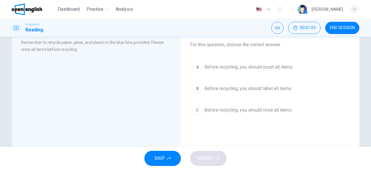
scroll to position [36, 0]
click at [243, 113] on button "C Before recycling, you should rinse all items." at bounding box center [270, 109] width 160 height 15
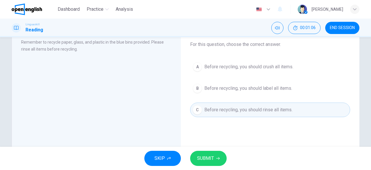
click at [214, 156] on button "SUBMIT" at bounding box center [208, 158] width 37 height 15
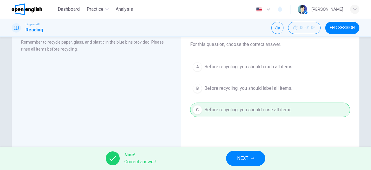
click at [248, 158] on span "NEXT" at bounding box center [242, 158] width 11 height 8
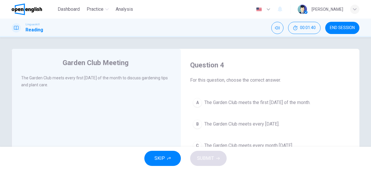
click at [291, 103] on span "The Garden Club meets the first Thursday of the month." at bounding box center [258, 102] width 106 height 7
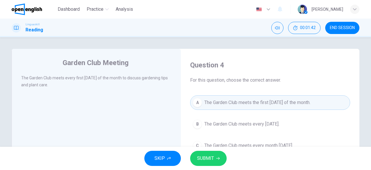
click at [214, 160] on span "SUBMIT" at bounding box center [205, 158] width 17 height 8
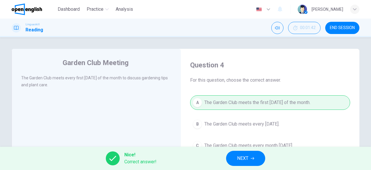
click at [241, 158] on span "NEXT" at bounding box center [242, 158] width 11 height 8
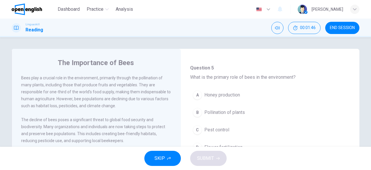
scroll to position [37, 0]
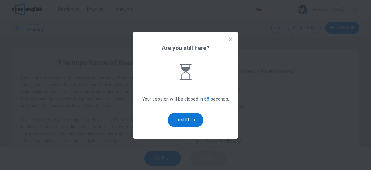
click at [190, 117] on button "I'm still here" at bounding box center [186, 120] width 36 height 14
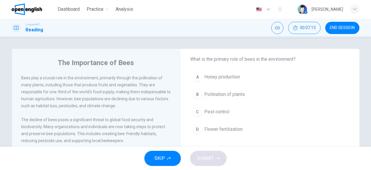
scroll to position [50, 0]
drag, startPoint x: 354, startPoint y: 79, endPoint x: 355, endPoint y: 86, distance: 7.3
click at [355, 86] on div "The Importance of Bees Bees play a crucial role in the environment, primarily t…" at bounding box center [186, 150] width 348 height 202
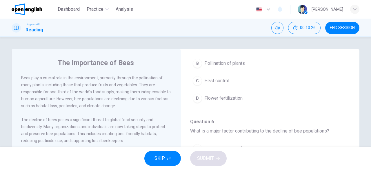
scroll to position [72, 0]
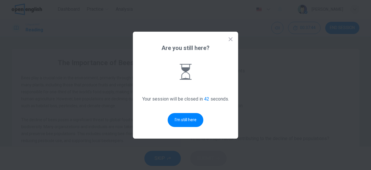
click at [227, 40] on div "Are you still here? Your session will be closed in 42 seconds. I'm still here" at bounding box center [185, 85] width 105 height 107
click at [230, 40] on icon at bounding box center [231, 39] width 4 height 4
